Goal: Task Accomplishment & Management: Use online tool/utility

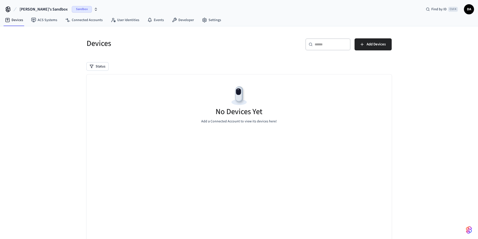
click at [72, 10] on span "Sandbox" at bounding box center [82, 9] width 20 height 7
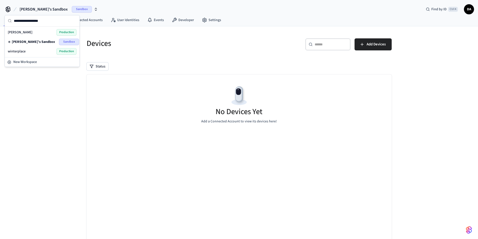
click at [45, 41] on div "[PERSON_NAME]'s Sandbox Sandbox" at bounding box center [42, 42] width 69 height 7
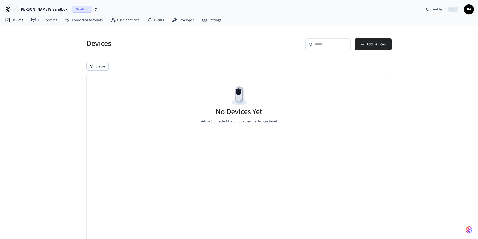
click at [72, 6] on span "Sandbox" at bounding box center [82, 9] width 20 height 7
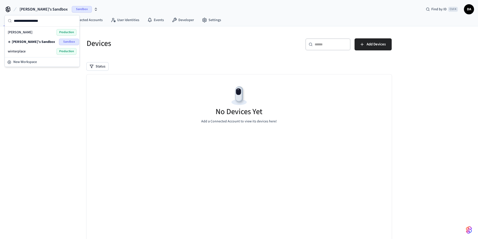
click at [63, 33] on span "Production" at bounding box center [66, 32] width 20 height 7
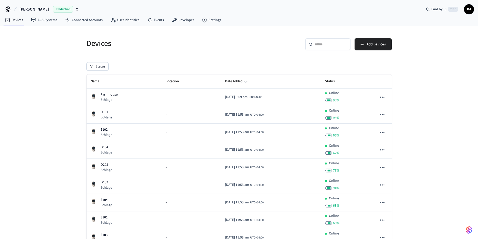
click at [54, 9] on span "Production" at bounding box center [63, 9] width 20 height 7
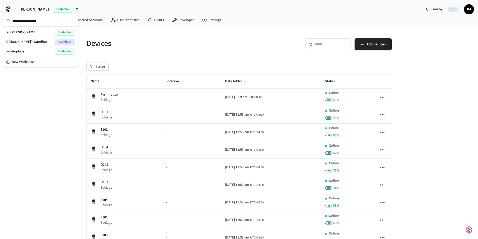
click at [54, 39] on div "[PERSON_NAME]'s Sandbox Sandbox" at bounding box center [40, 42] width 69 height 7
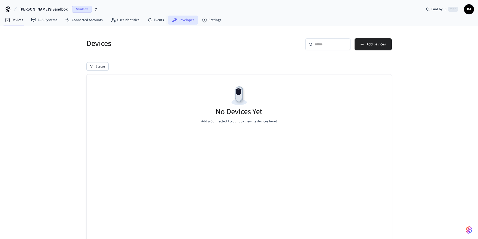
click at [175, 24] on link "Developer" at bounding box center [183, 20] width 30 height 9
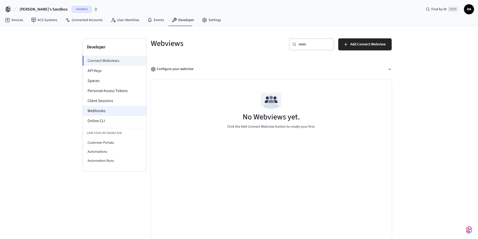
click at [109, 115] on li "Webhooks" at bounding box center [115, 111] width 64 height 10
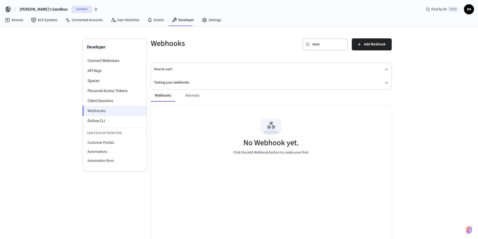
click at [109, 115] on li "Webhooks" at bounding box center [114, 111] width 64 height 10
click at [72, 9] on span "Sandbox" at bounding box center [82, 9] width 20 height 7
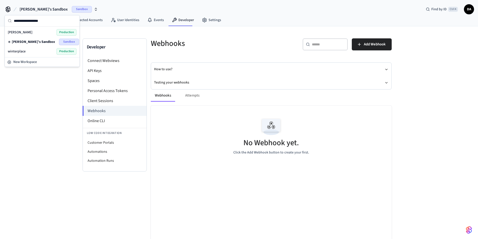
click at [63, 31] on span "Production" at bounding box center [66, 32] width 20 height 7
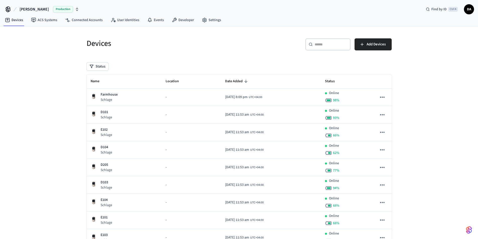
click at [60, 10] on span "Production" at bounding box center [63, 9] width 20 height 7
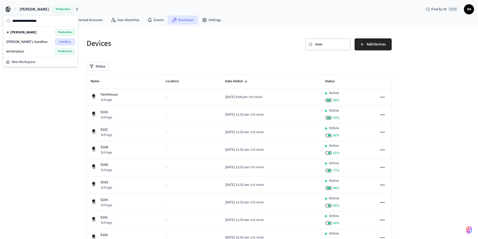
click at [187, 22] on link "Developer" at bounding box center [183, 20] width 30 height 9
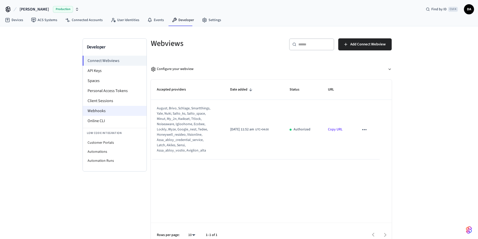
click at [107, 112] on li "Webhooks" at bounding box center [115, 111] width 64 height 10
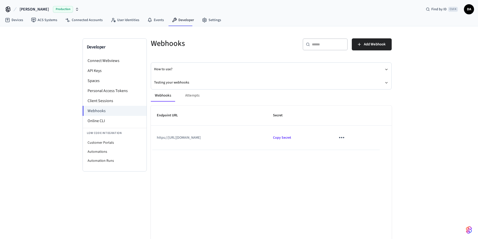
click at [56, 10] on span "Production" at bounding box center [63, 9] width 20 height 7
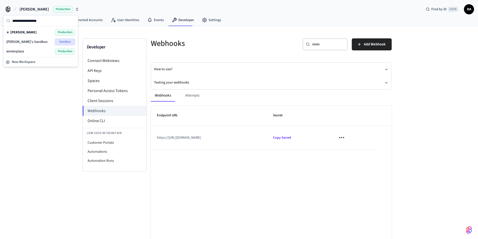
click at [93, 31] on div "Developer Connect Webviews API Keys Spaces Personal Access Tokens Client Sessio…" at bounding box center [238, 138] width 321 height 224
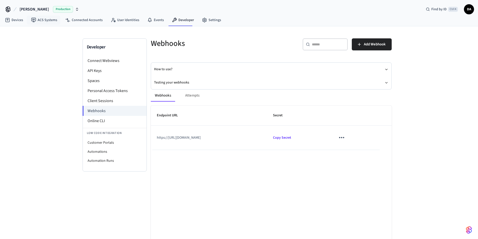
click at [57, 10] on span "Production" at bounding box center [63, 9] width 20 height 7
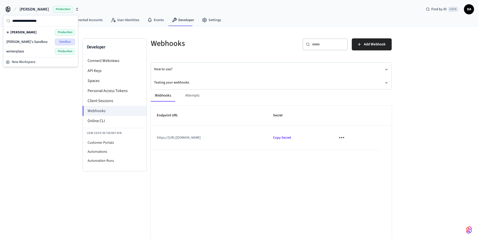
click at [42, 41] on div "[PERSON_NAME]'s Sandbox Sandbox" at bounding box center [40, 42] width 69 height 7
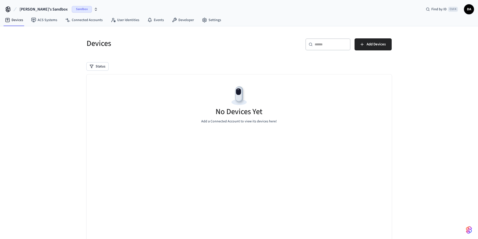
click at [173, 25] on nav "Devices ACS Systems Connected Accounts User Identities Events Developer Settings" at bounding box center [113, 21] width 224 height 12
click at [175, 24] on link "Developer" at bounding box center [183, 20] width 30 height 9
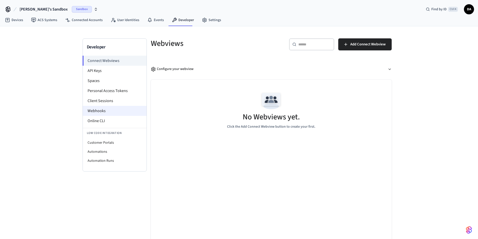
click at [112, 114] on li "Webhooks" at bounding box center [115, 111] width 64 height 10
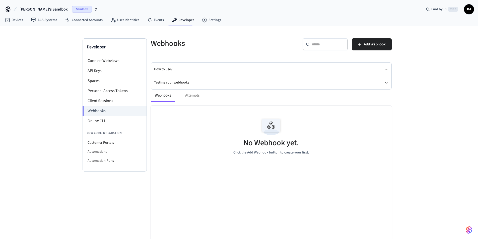
click at [196, 96] on div "Webhooks Attempts" at bounding box center [271, 96] width 241 height 12
click at [316, 44] on input "text" at bounding box center [328, 44] width 33 height 5
click at [286, 42] on div "​ ​ Add Webhook" at bounding box center [332, 46] width 117 height 16
click at [197, 92] on div "Webhooks Attempts" at bounding box center [271, 96] width 241 height 12
click at [197, 94] on div "Webhooks Attempts" at bounding box center [271, 96] width 241 height 12
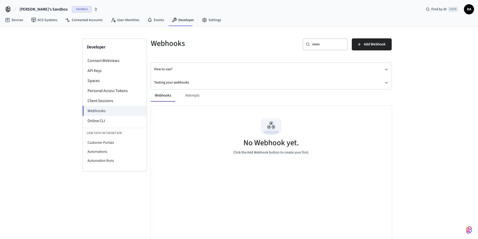
click at [197, 96] on div "Webhooks Attempts" at bounding box center [271, 96] width 241 height 12
click at [194, 96] on div "Webhooks Attempts" at bounding box center [271, 96] width 241 height 12
click at [151, 97] on button "Webhooks" at bounding box center [163, 96] width 24 height 12
click at [170, 43] on h5 "Webhooks" at bounding box center [209, 43] width 117 height 10
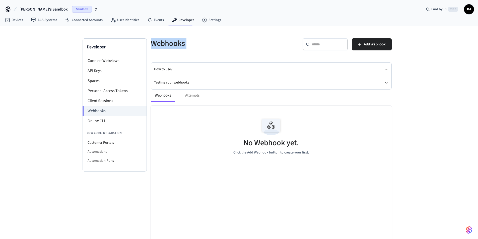
click at [170, 43] on h5 "Webhooks" at bounding box center [209, 43] width 117 height 10
